Goal: Ask a question

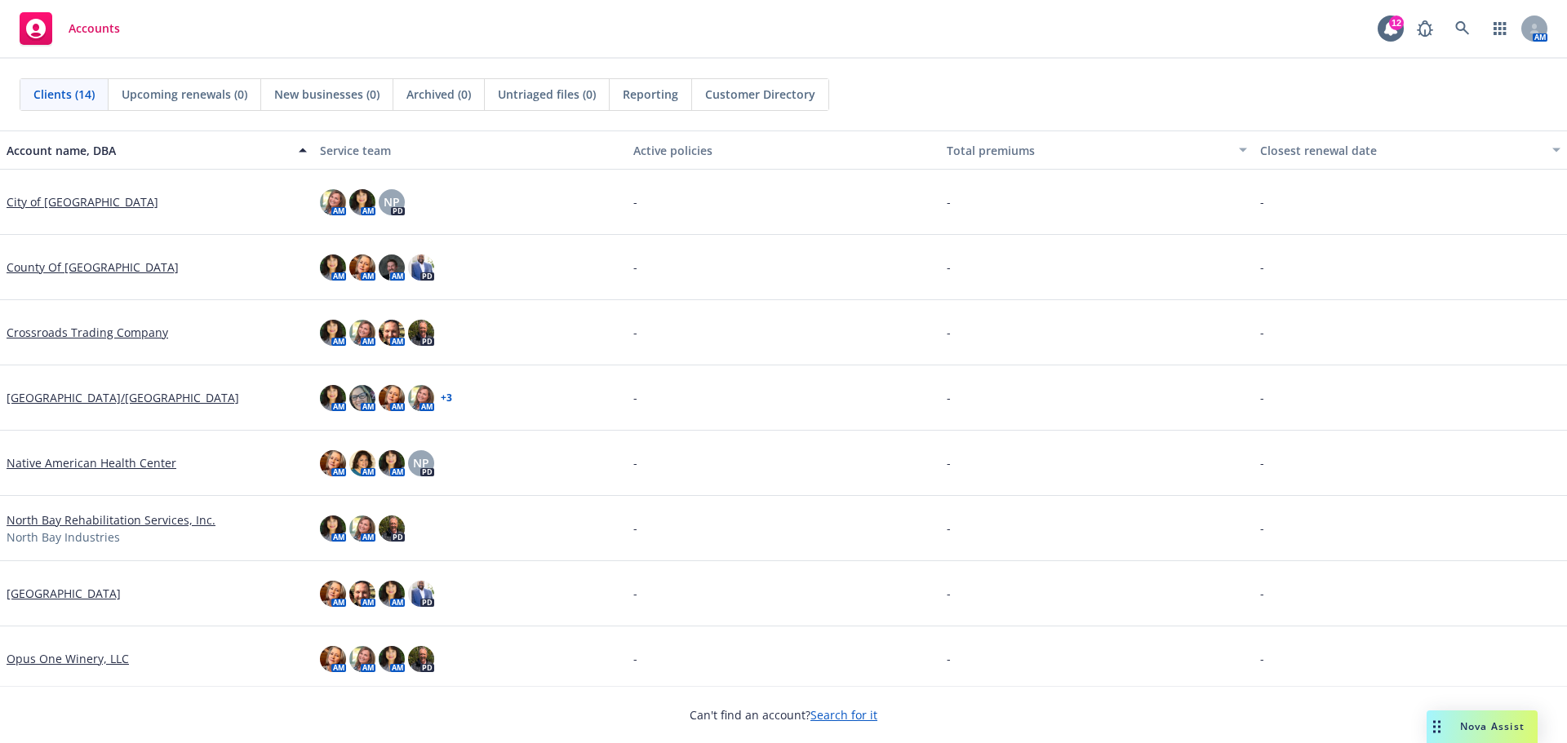
click at [1482, 728] on span "Nova Assist" at bounding box center [1492, 727] width 64 height 14
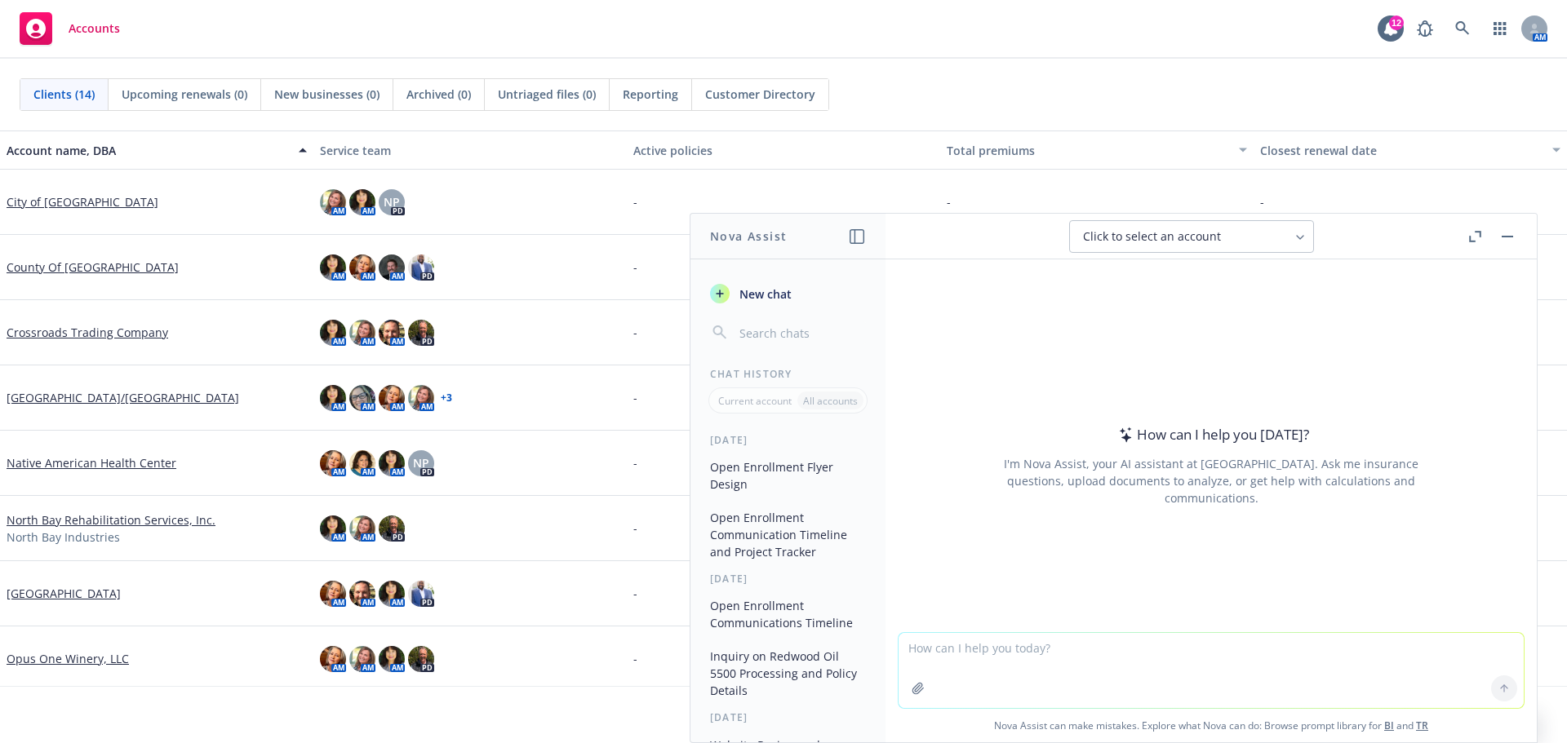
click at [902, 650] on textarea at bounding box center [1210, 670] width 625 height 75
paste textarea "Please send us the SBCs and Benefit Summaries asap. The client is waiting for t…"
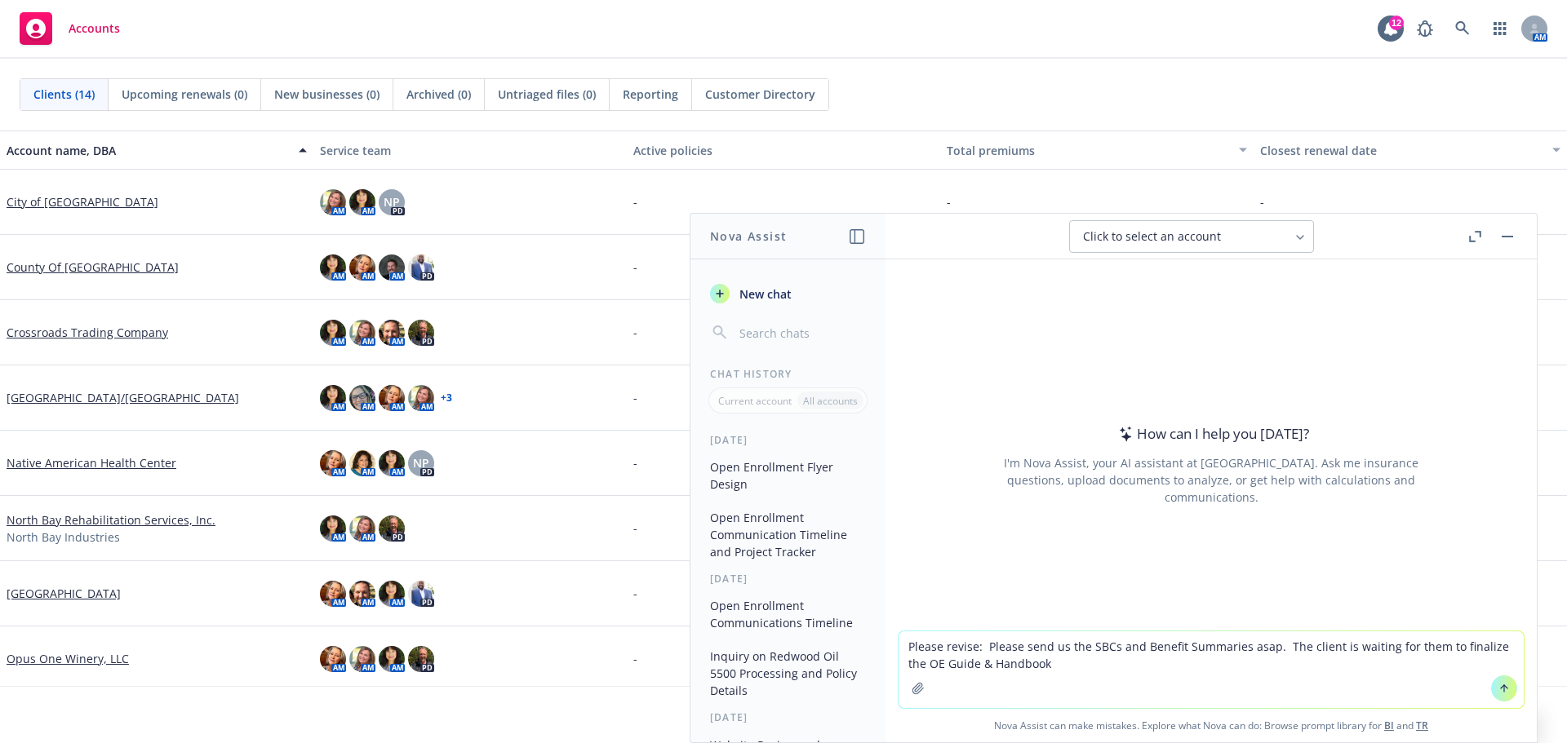
type textarea "Please revise: Please send us the SBCs and Benefit Summaries asap. The client i…"
click at [1500, 692] on icon at bounding box center [1503, 688] width 11 height 11
